Goal: Communication & Community: Participate in discussion

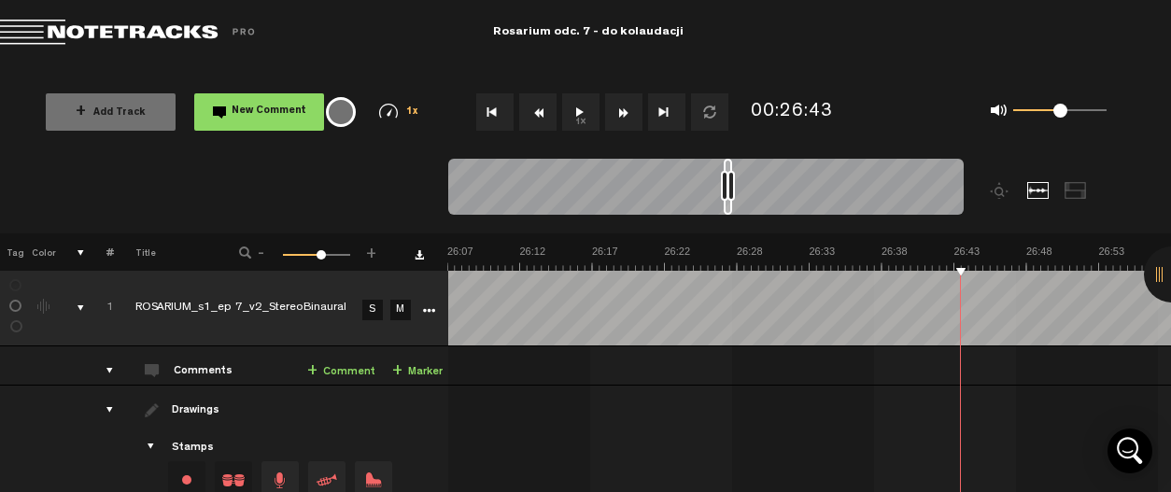
scroll to position [0, 22578]
click at [575, 106] on button "1x" at bounding box center [580, 111] width 37 height 37
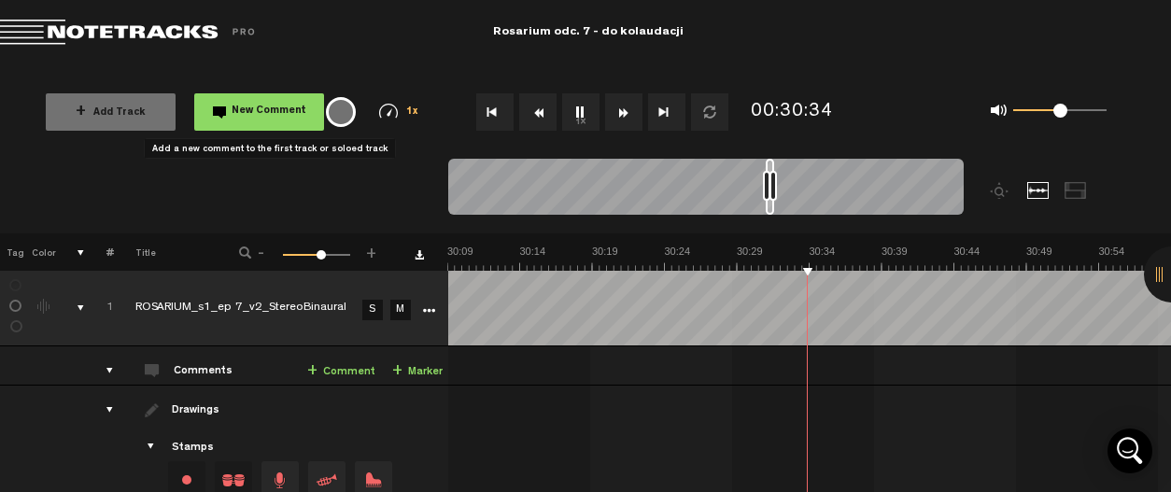
click at [247, 111] on span "New Comment" at bounding box center [269, 111] width 75 height 10
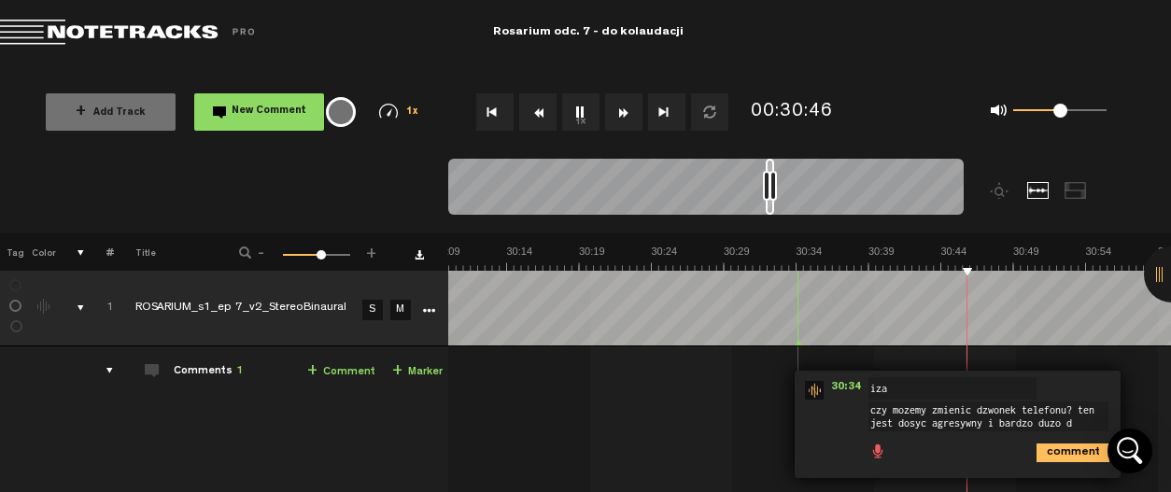
scroll to position [11, 0]
type textarea "czy mozemy zmienic dzwonek telefonu? ten jest dosyc agresywny i bardzo duzo dzw…"
click at [1052, 444] on icon "comment" at bounding box center [1072, 453] width 73 height 19
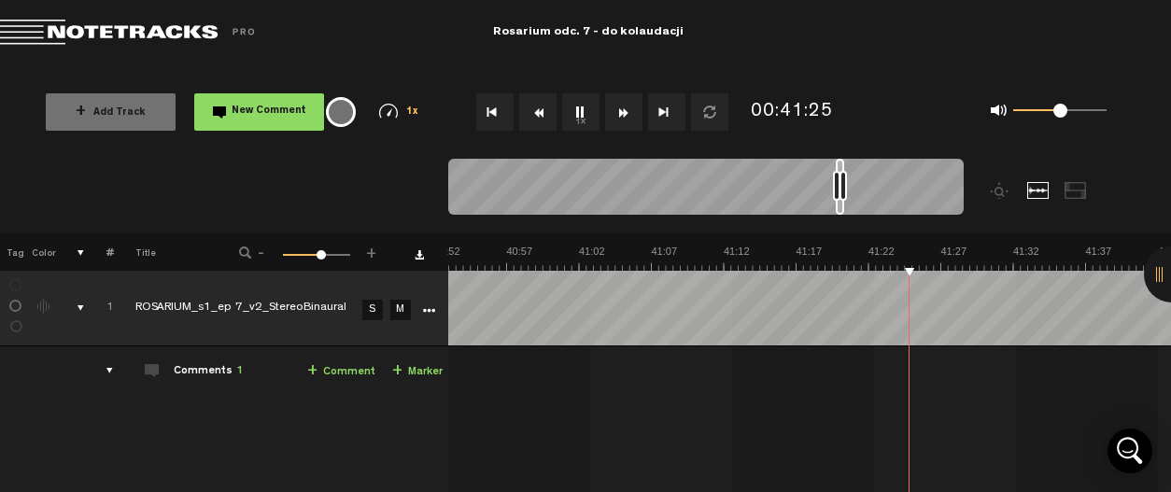
scroll to position [0, 35327]
click at [258, 96] on button "New Comment" at bounding box center [259, 111] width 130 height 37
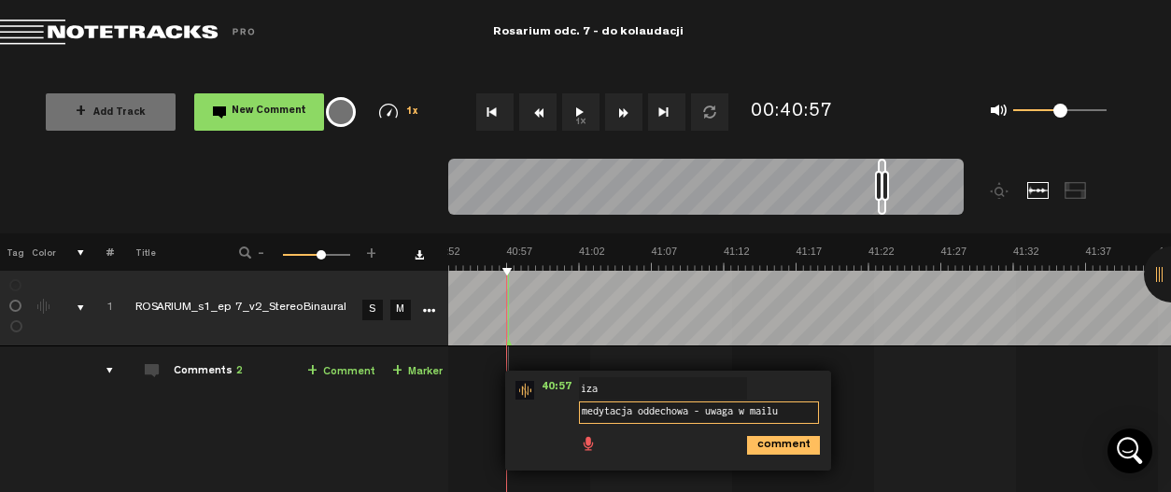
type textarea "medytacja oddechowa - uwaga w mailu"
click at [807, 447] on icon "comment" at bounding box center [783, 445] width 73 height 19
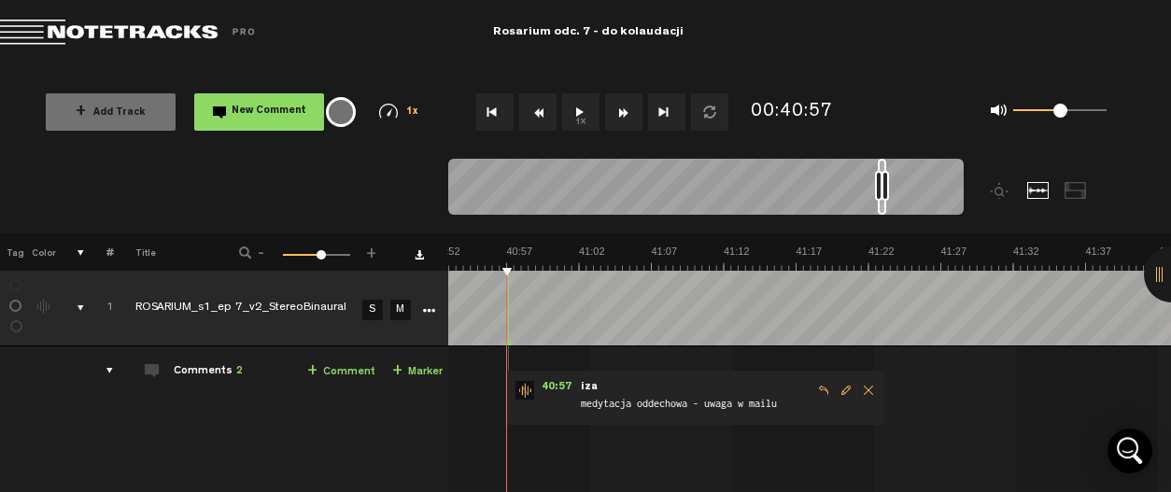
click at [578, 114] on button "1x" at bounding box center [580, 111] width 37 height 37
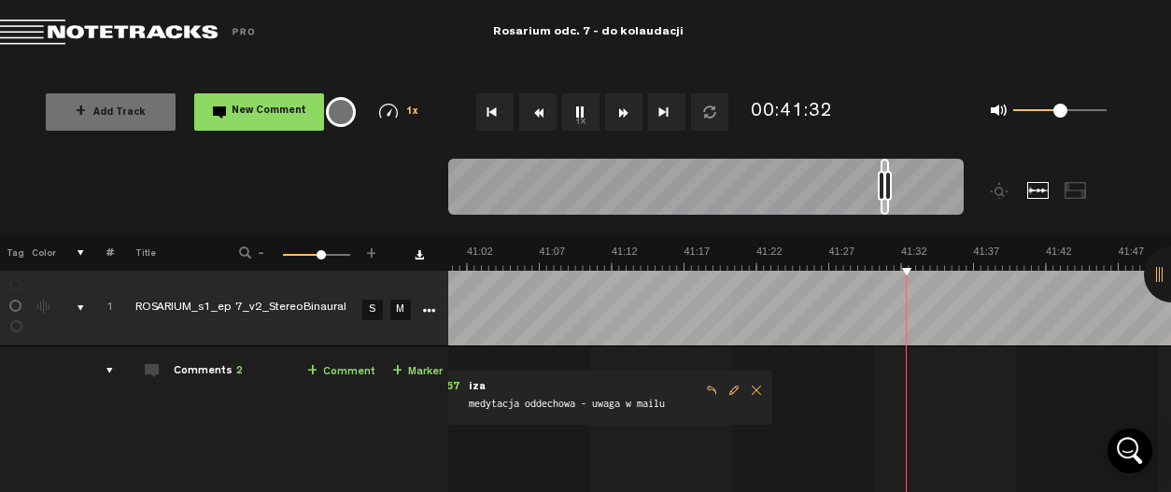
scroll to position [0, 35887]
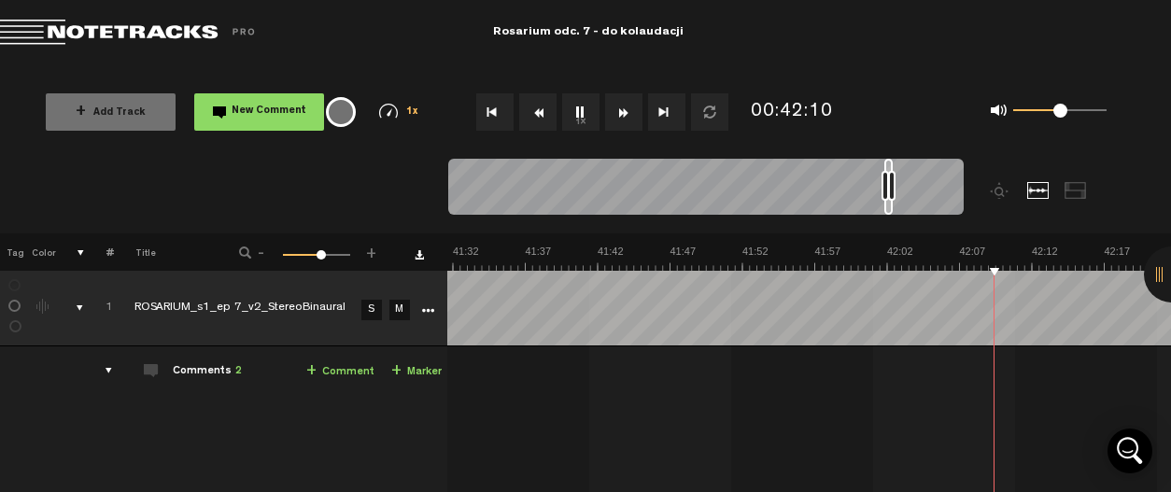
click at [584, 115] on button "1x" at bounding box center [580, 111] width 37 height 37
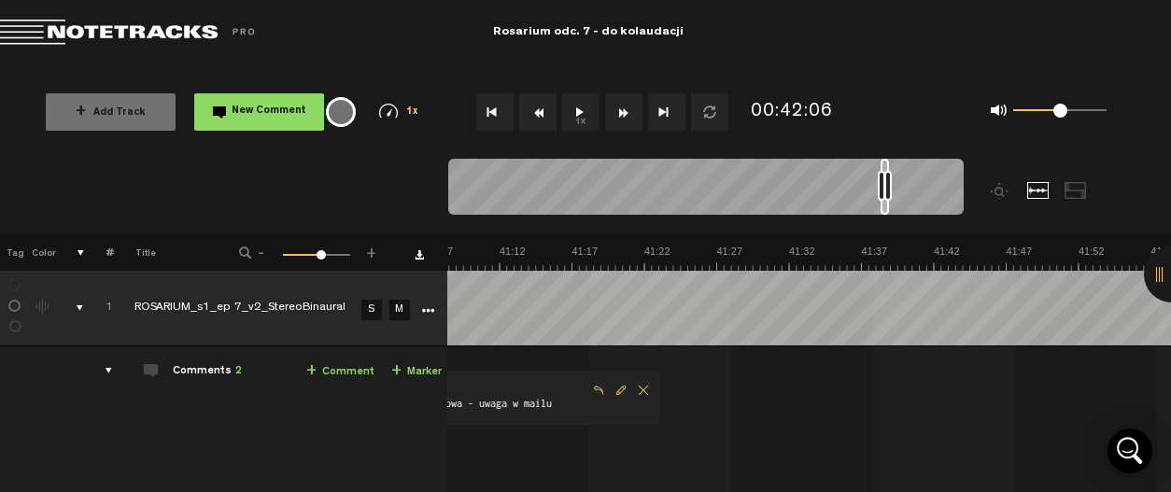
scroll to position [0, 35327]
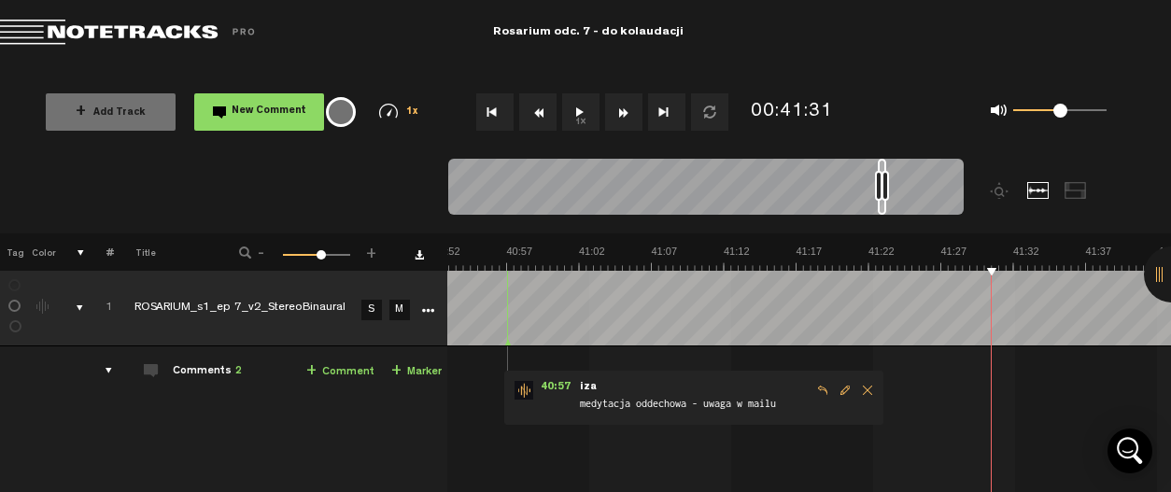
click at [263, 96] on button "New Comment" at bounding box center [259, 111] width 130 height 37
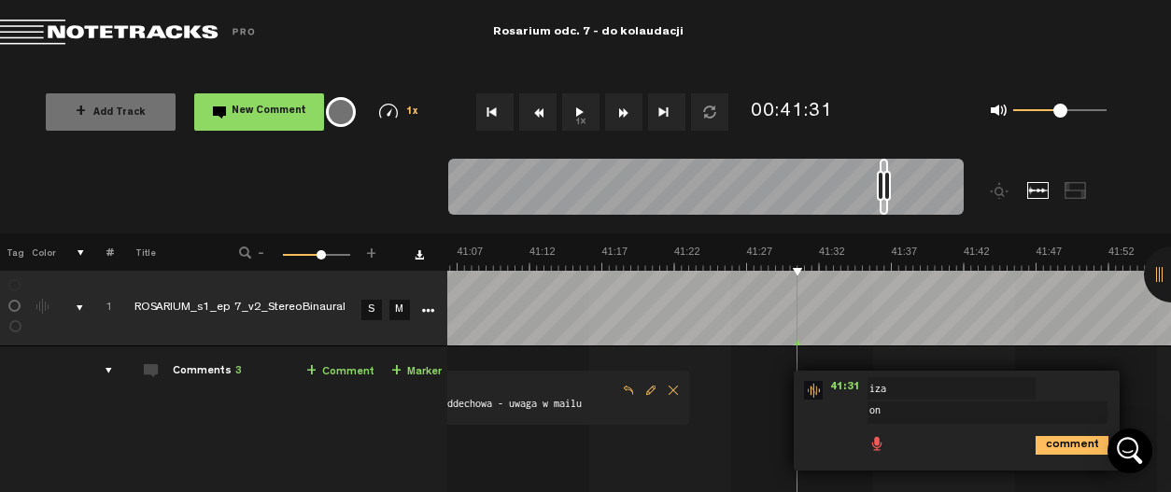
type textarea "o"
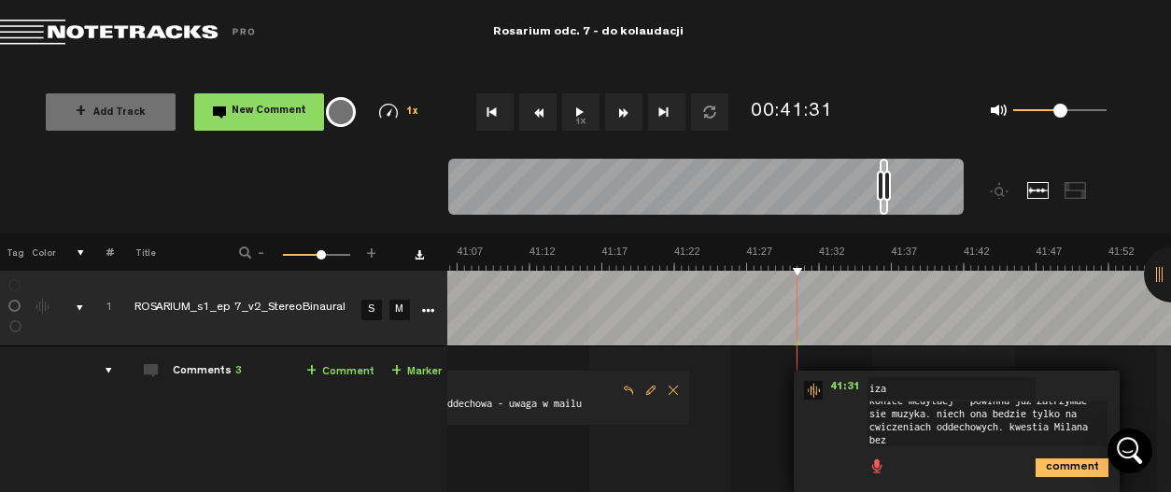
scroll to position [0, 0]
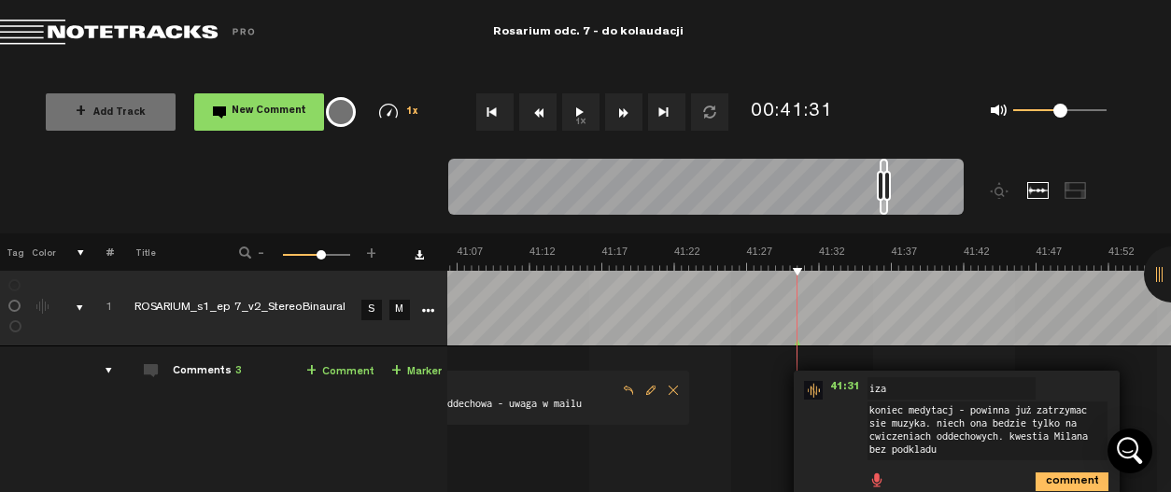
type textarea "koniec medytacj - powinna już zatrzymac sie muzyka. niech ona bedzie tylko na c…"
click at [1056, 473] on icon "comment" at bounding box center [1072, 481] width 73 height 19
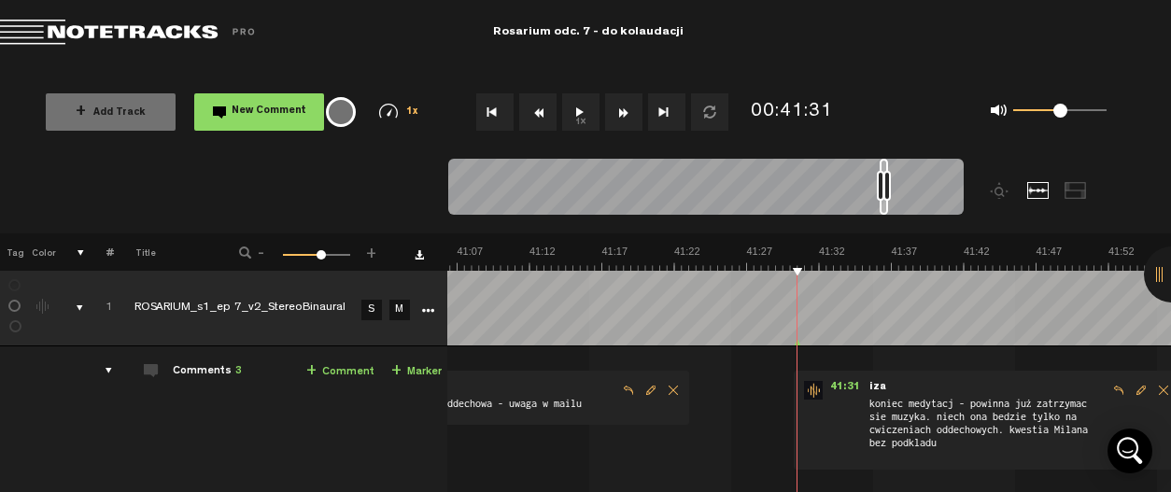
click at [579, 113] on button "1x" at bounding box center [580, 111] width 37 height 37
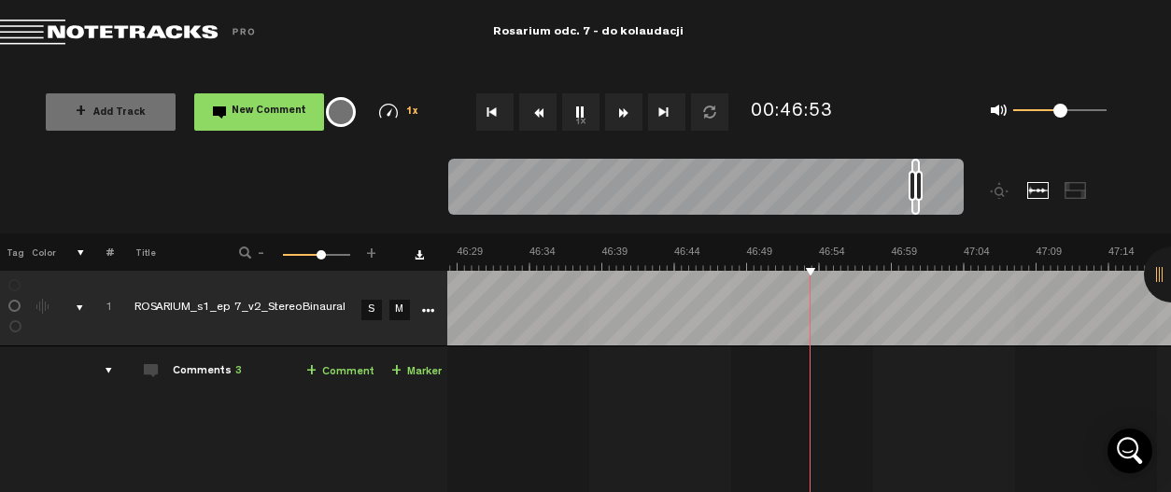
scroll to position [0, 40152]
click at [579, 113] on button "1x" at bounding box center [580, 111] width 37 height 37
click at [583, 115] on button "1x" at bounding box center [580, 111] width 37 height 37
click at [575, 108] on button "1x" at bounding box center [580, 111] width 37 height 37
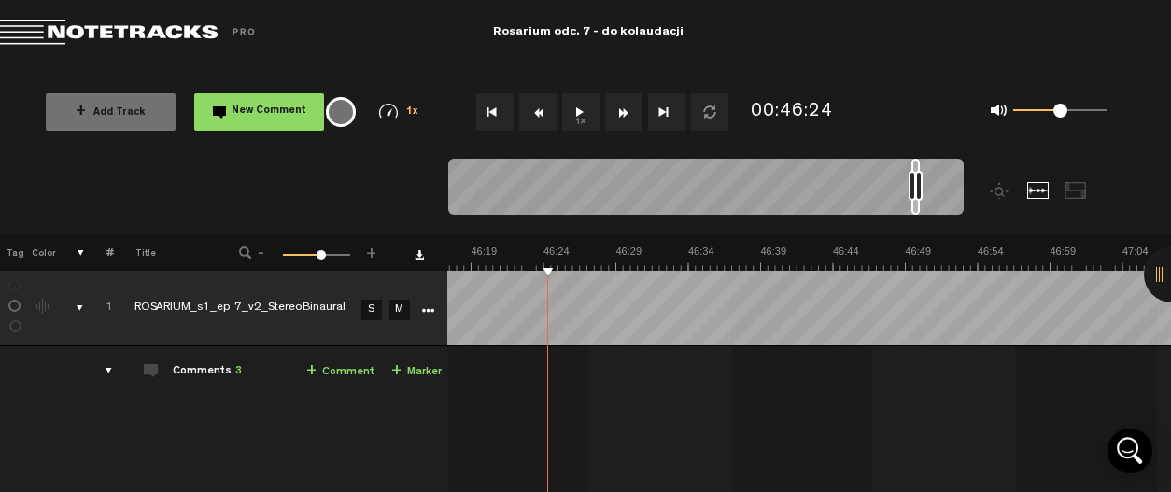
click at [583, 113] on button "1x" at bounding box center [580, 111] width 37 height 37
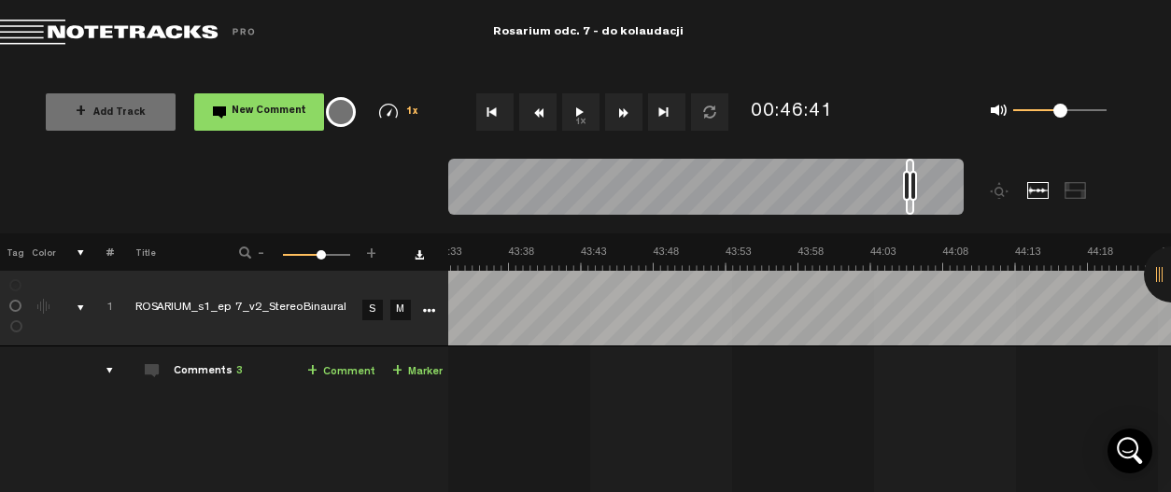
scroll to position [0, 37192]
click at [577, 112] on button "1x" at bounding box center [580, 111] width 37 height 37
click at [576, 117] on button "1x" at bounding box center [580, 111] width 37 height 37
click at [577, 107] on button "1x" at bounding box center [580, 111] width 37 height 37
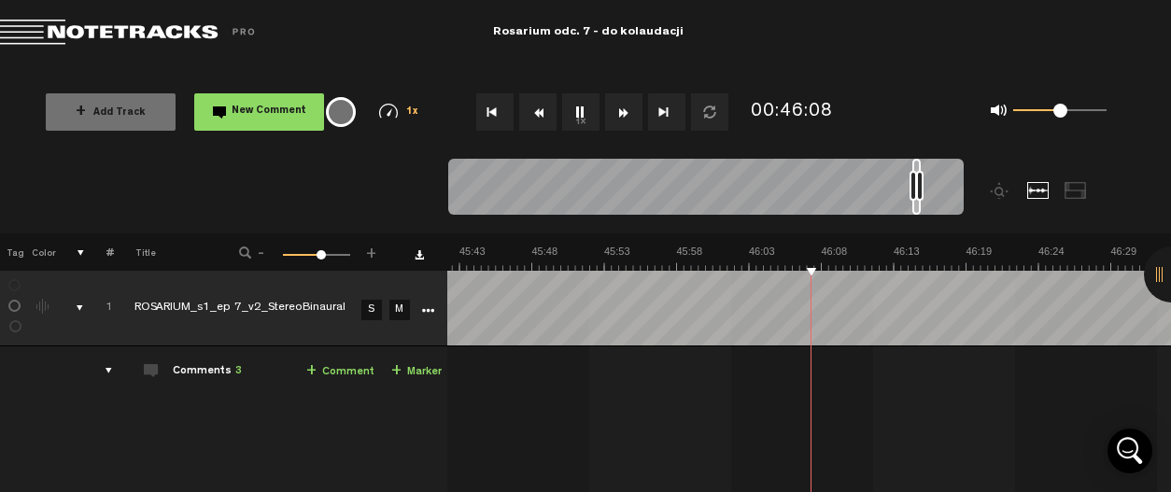
scroll to position [0, 39499]
click at [578, 113] on button "1x" at bounding box center [580, 111] width 37 height 37
click at [239, 110] on span "New Comment" at bounding box center [269, 111] width 75 height 10
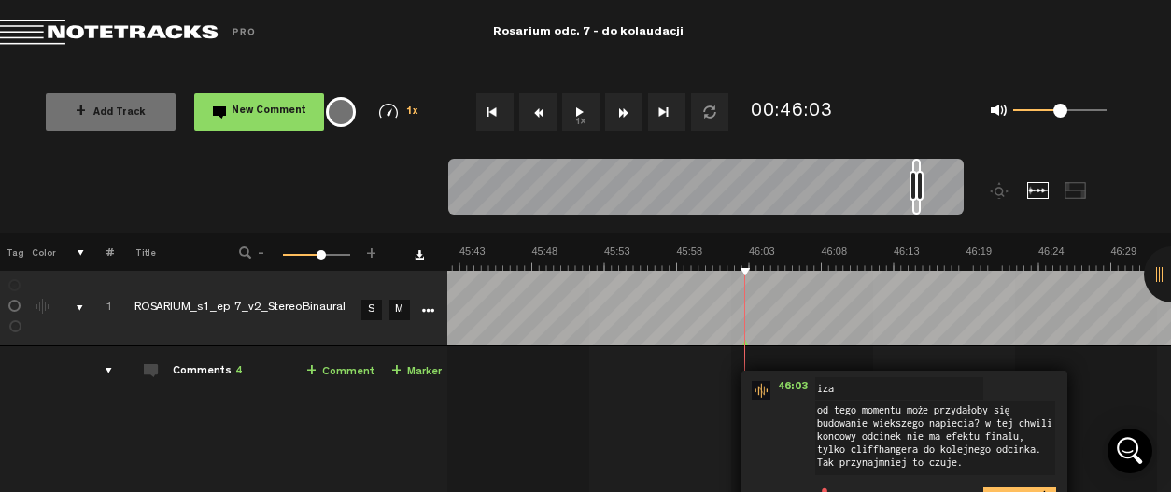
scroll to position [48, 14]
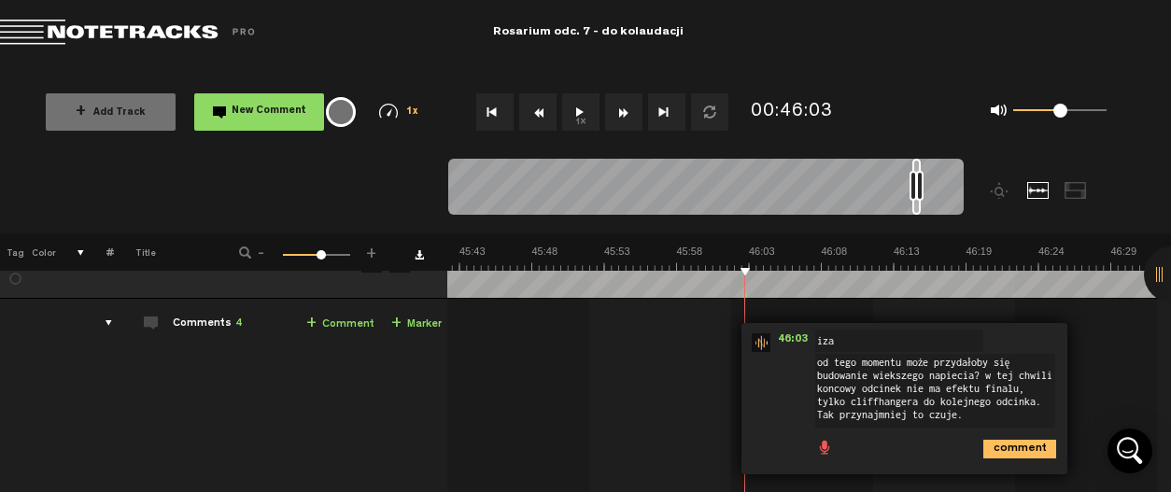
type textarea "od tego momentu może przydałoby się budowanie wiekszego napiecia? w tej chwili …"
click at [998, 451] on icon "comment" at bounding box center [1019, 449] width 73 height 19
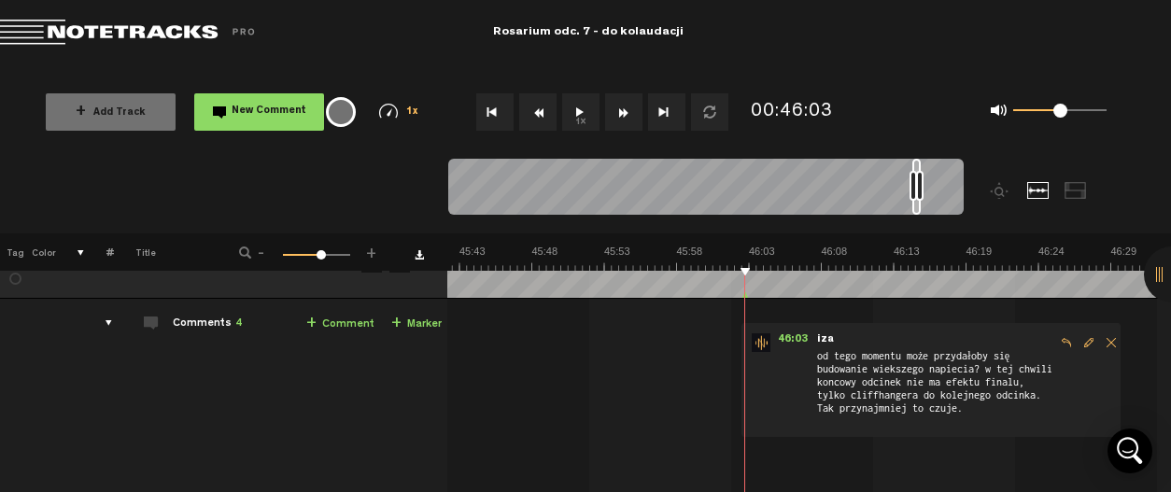
click at [586, 115] on button "1x" at bounding box center [580, 111] width 37 height 37
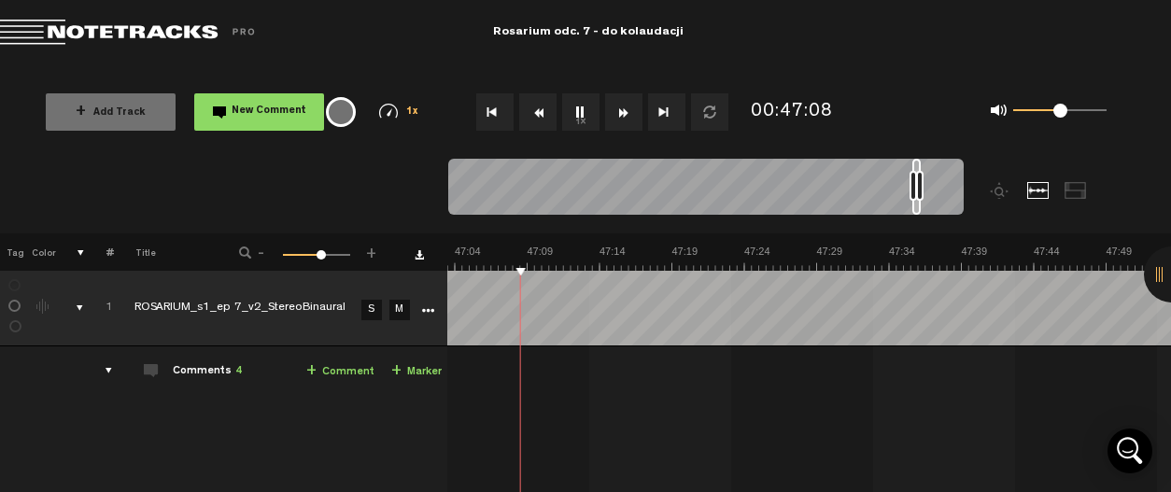
scroll to position [0, 40662]
click at [577, 107] on button "1x" at bounding box center [580, 111] width 37 height 37
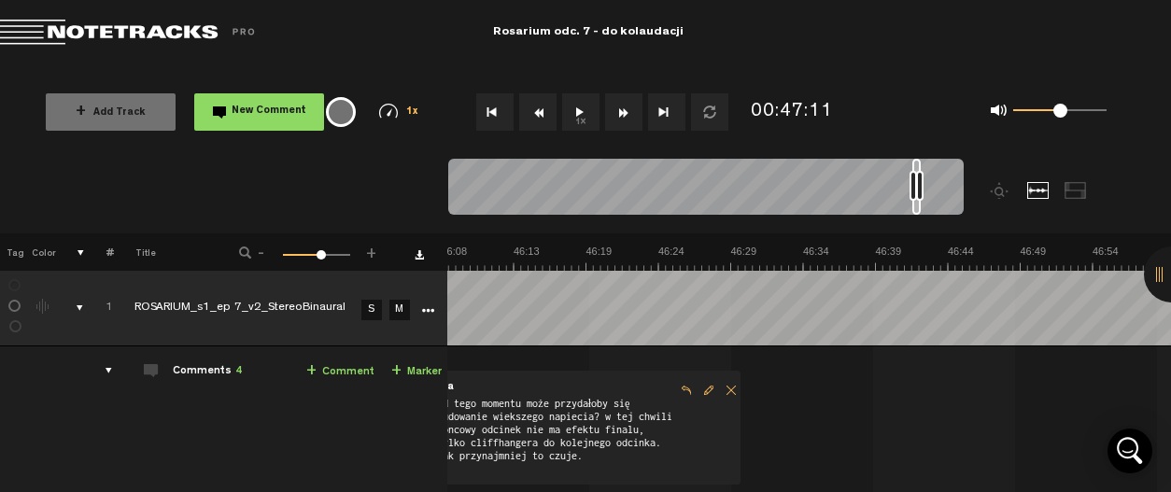
scroll to position [0, 39878]
click at [573, 109] on button "1x" at bounding box center [580, 111] width 37 height 37
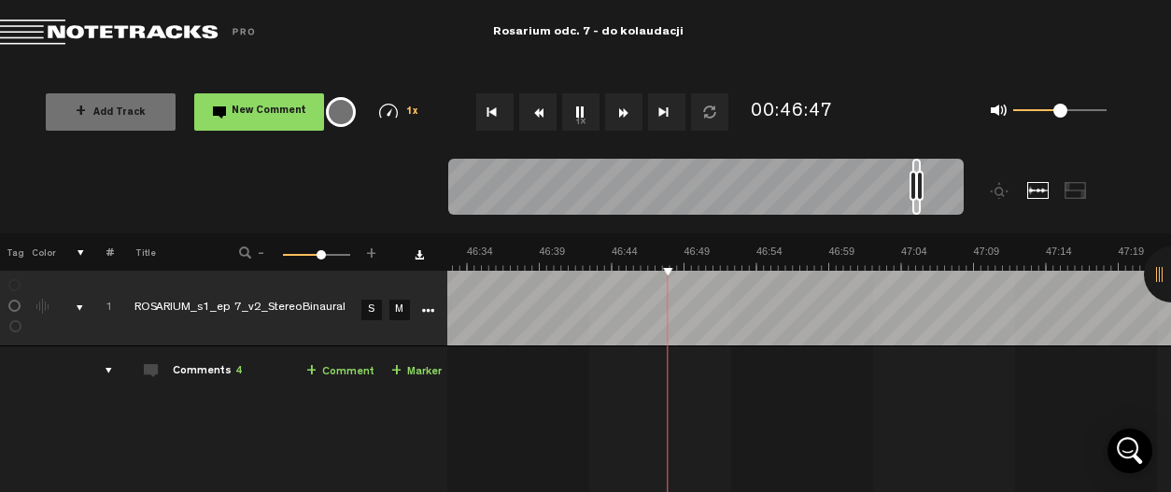
scroll to position [0, 40214]
click at [565, 117] on button "1x" at bounding box center [580, 111] width 37 height 37
click at [220, 102] on button "New Comment" at bounding box center [259, 111] width 130 height 37
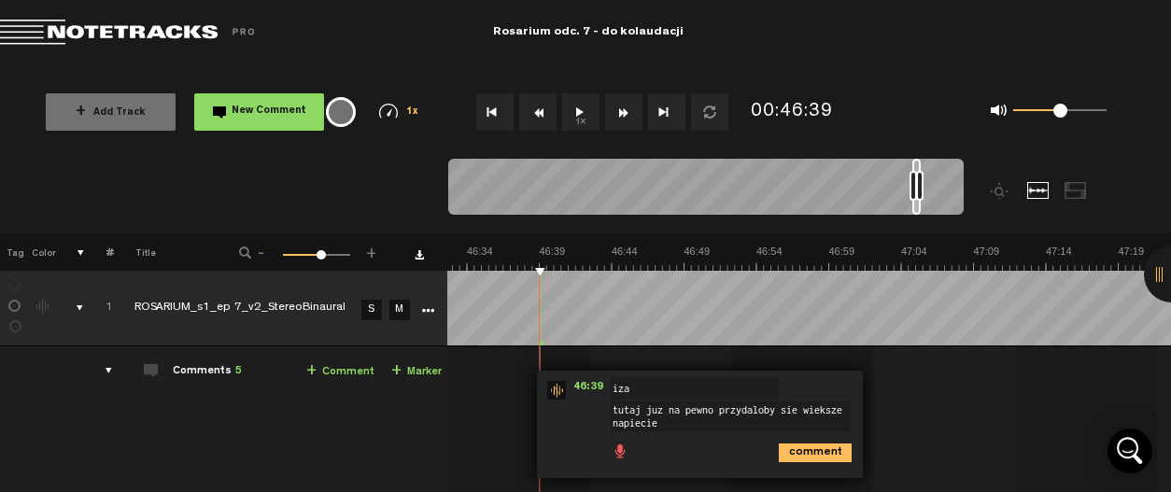
type textarea "tutaj juz na pewno przydaloby sie wieksze napiecie"
click at [807, 452] on icon "comment" at bounding box center [815, 453] width 73 height 19
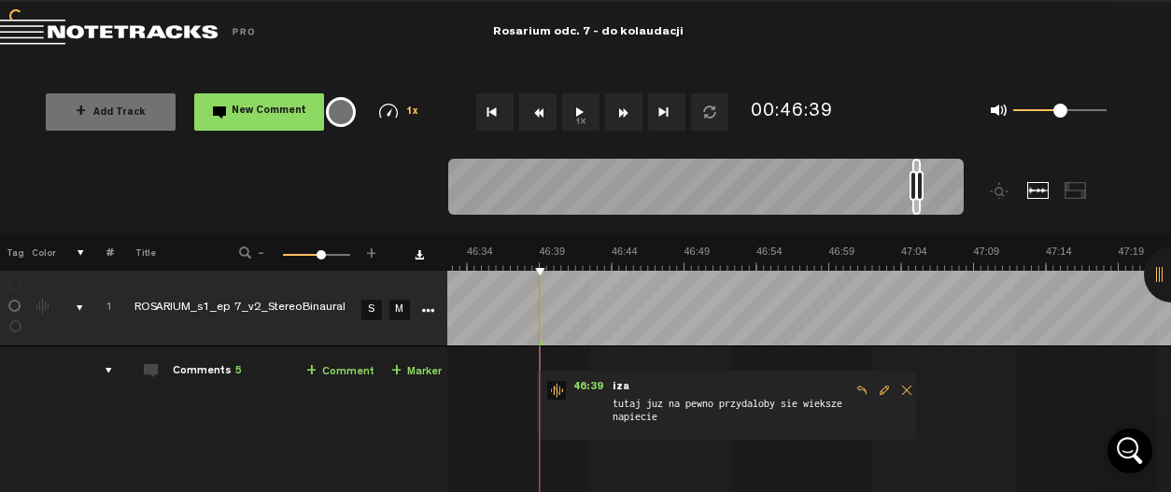
click at [581, 124] on button "1x" at bounding box center [580, 111] width 37 height 37
click at [583, 102] on button "1x" at bounding box center [580, 111] width 37 height 37
click at [303, 111] on div at bounding box center [328, 111] width 56 height 69
click at [257, 114] on span "New Comment" at bounding box center [269, 111] width 75 height 10
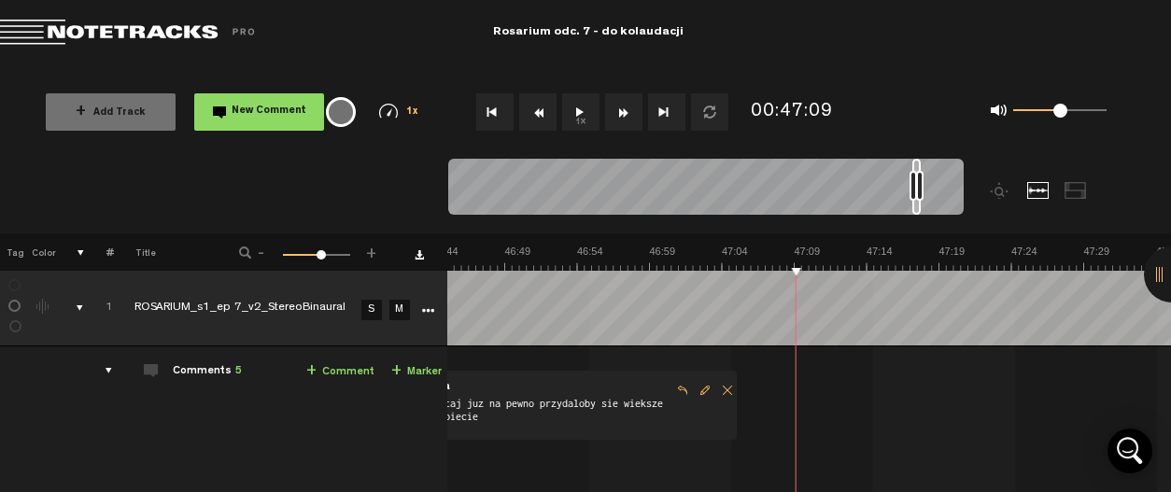
scroll to position [0, 40394]
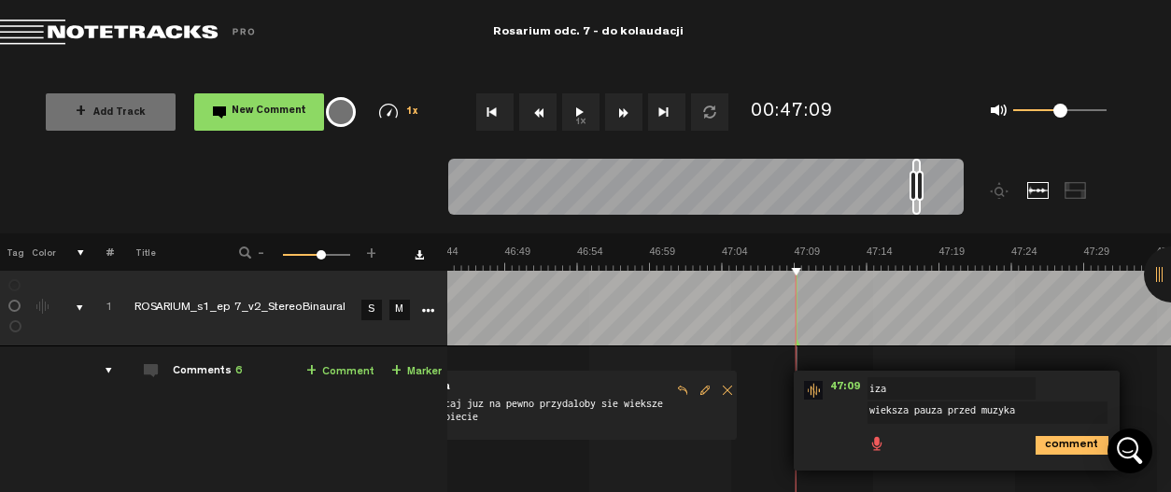
type textarea "wieksza pauza przed muzyka"
click at [1042, 447] on icon "comment" at bounding box center [1072, 445] width 73 height 19
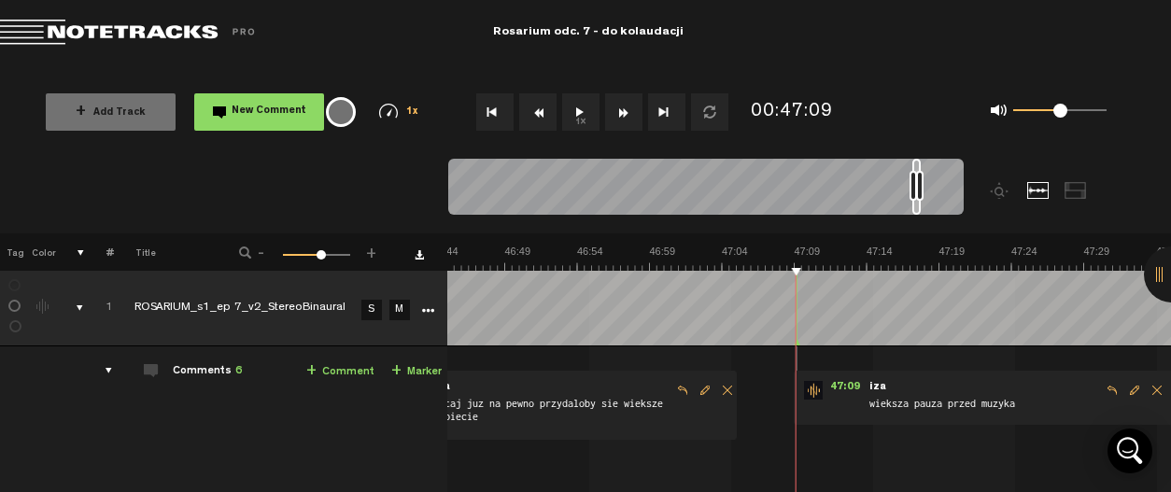
click at [559, 100] on nt-audio-media-controls "1x" at bounding box center [593, 111] width 276 height 37
click at [599, 132] on div "1x" at bounding box center [594, 111] width 302 height 65
click at [587, 119] on button "1x" at bounding box center [580, 111] width 37 height 37
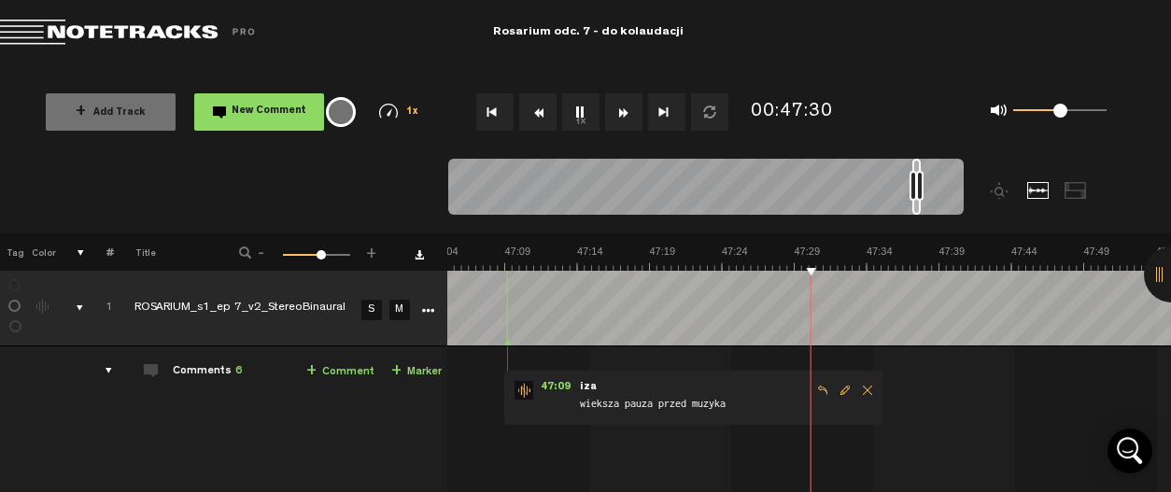
scroll to position [0, 40684]
drag, startPoint x: 587, startPoint y: 119, endPoint x: 575, endPoint y: 71, distance: 49.1
click at [575, 71] on div "+ Add Track New Comment 1x 0.25x 0.5x 0.75x 1x 1.25x 1.5x 1.75x 2x All emojis 😀…" at bounding box center [585, 111] width 1171 height 93
click at [574, 106] on button "1x" at bounding box center [580, 111] width 37 height 37
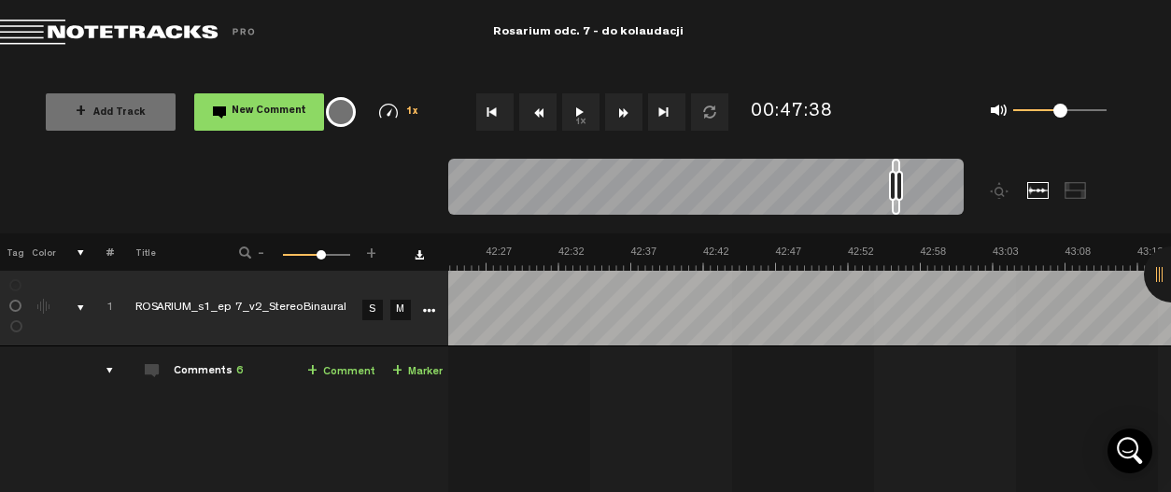
scroll to position [0, 36202]
click at [106, 373] on div "comments" at bounding box center [102, 370] width 29 height 19
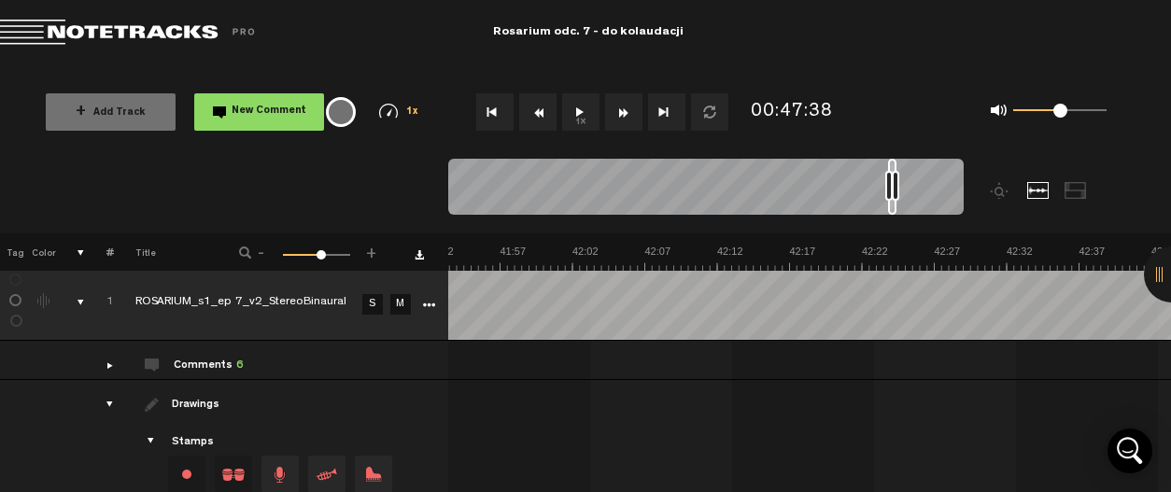
scroll to position [5, 0]
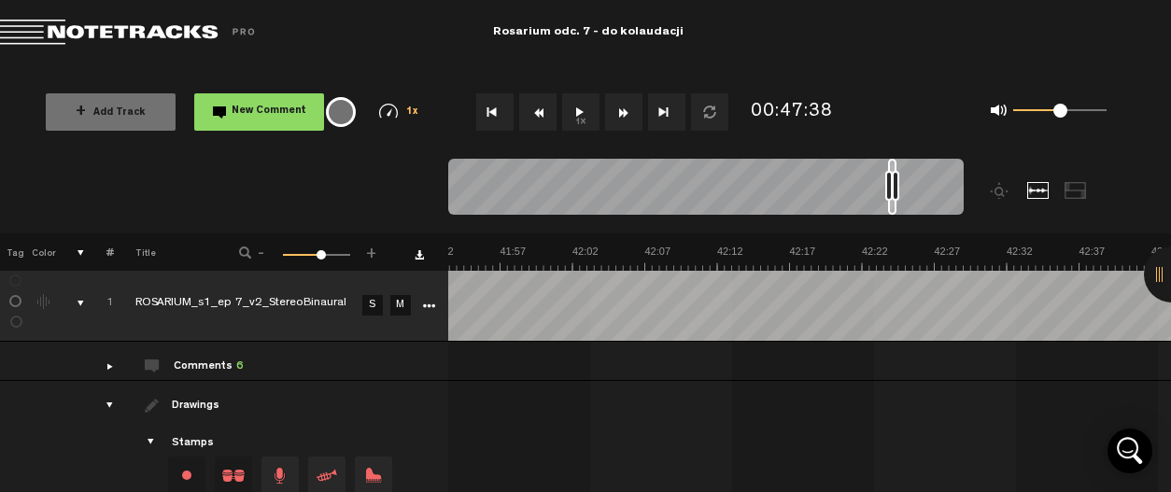
click at [199, 366] on div "Comments 6" at bounding box center [208, 367] width 69 height 16
click at [93, 364] on div "comments" at bounding box center [101, 366] width 29 height 19
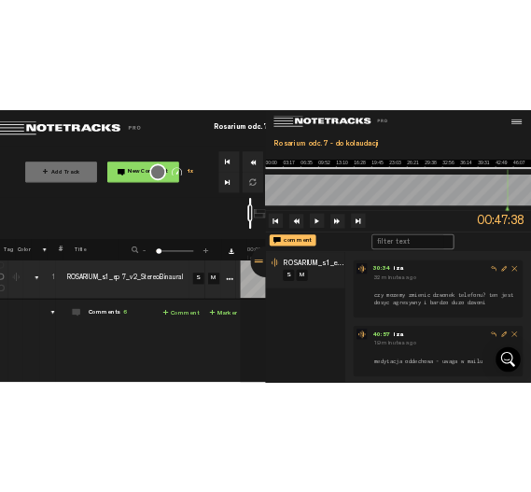
scroll to position [0, 0]
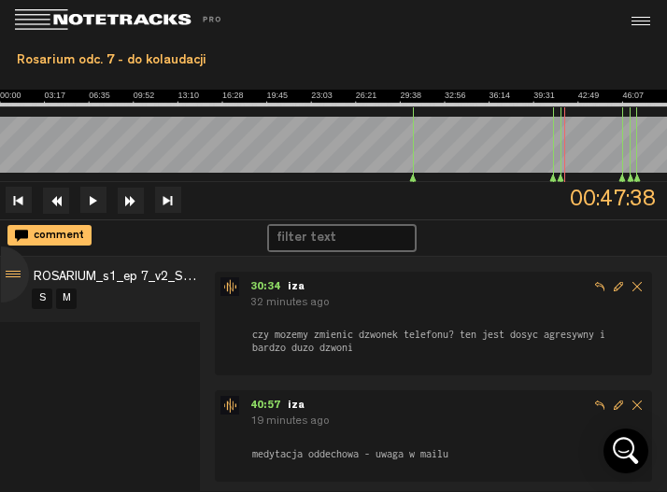
click at [441, 36] on div at bounding box center [499, 22] width 333 height 45
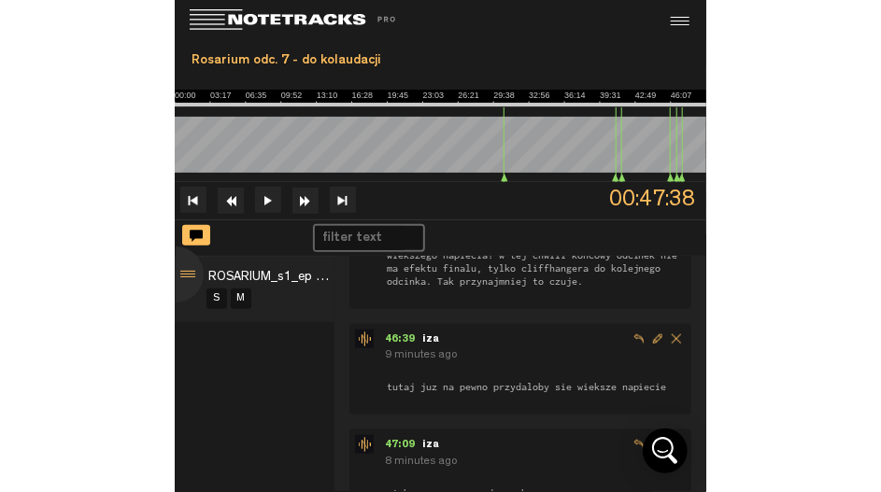
scroll to position [507, 0]
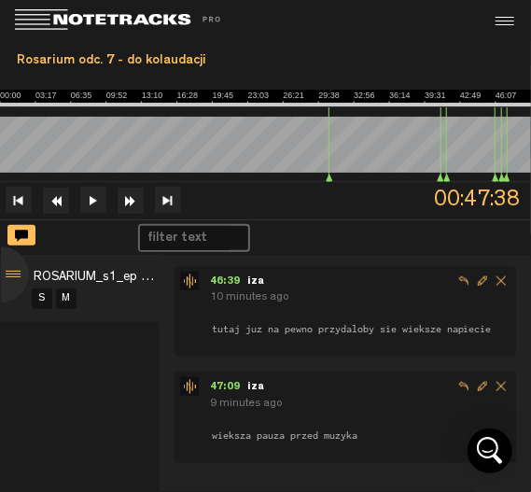
click at [440, 432] on form "wieksza pauza przed muzyka" at bounding box center [360, 428] width 301 height 30
click at [380, 35] on div at bounding box center [399, 22] width 266 height 45
